Goal: Task Accomplishment & Management: Manage account settings

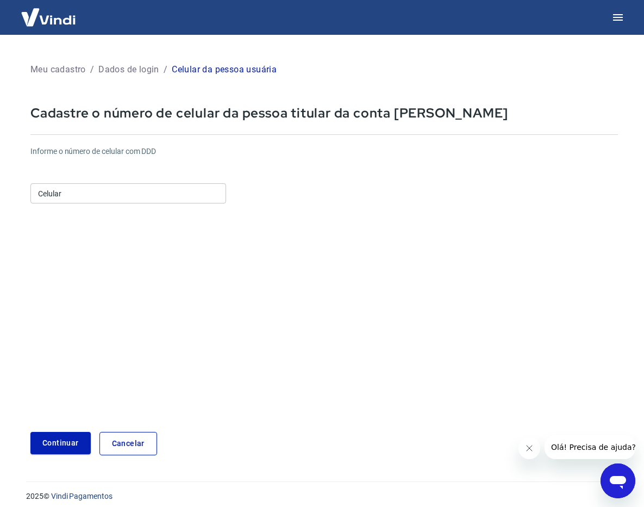
click at [146, 201] on input "Celular" at bounding box center [128, 193] width 196 height 20
type input "[PHONE_NUMBER]"
click at [60, 438] on button "Continuar" at bounding box center [60, 443] width 60 height 22
click at [109, 442] on link "Cancelar" at bounding box center [129, 443] width 58 height 23
